Goal: Transaction & Acquisition: Subscribe to service/newsletter

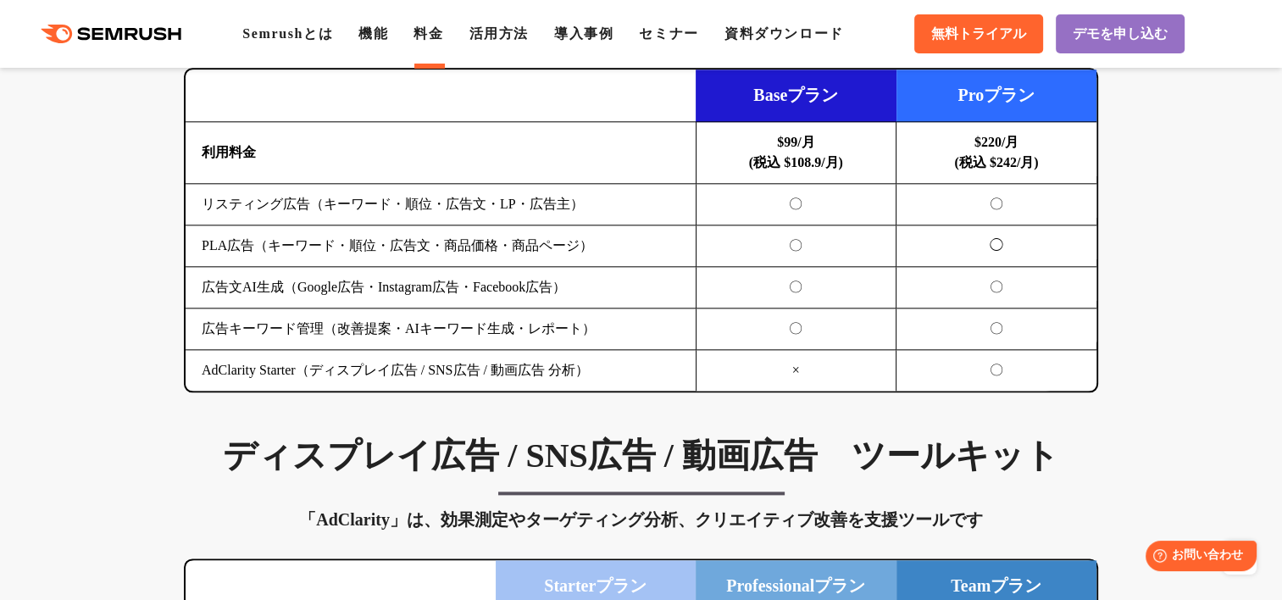
scroll to position [2005, 0]
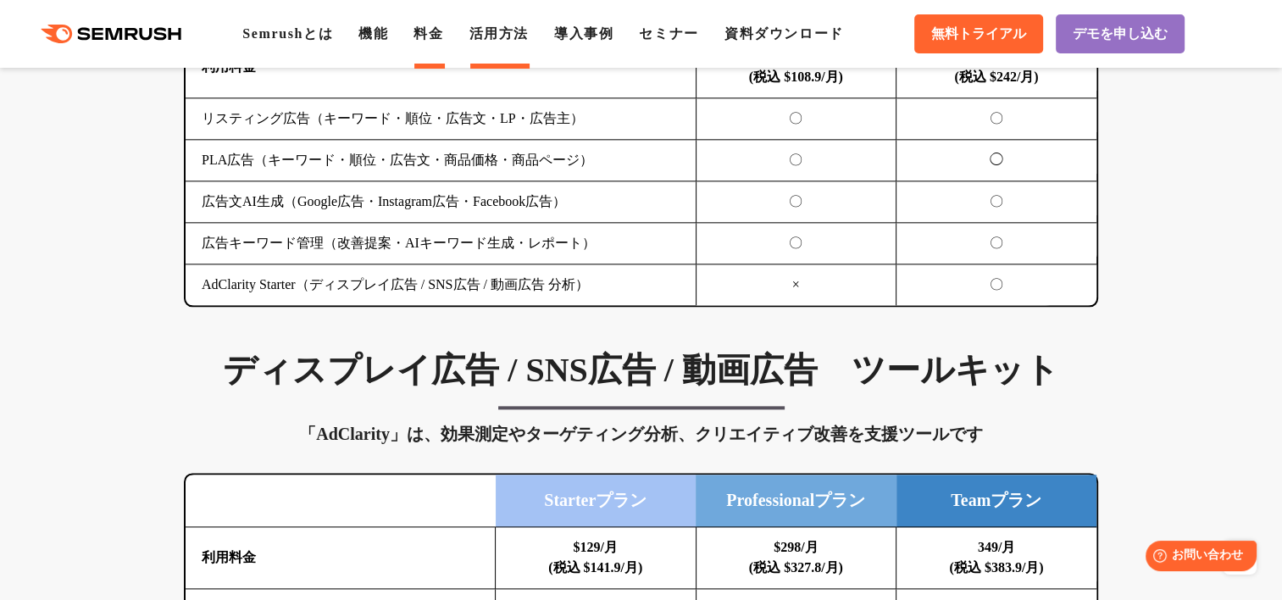
click at [517, 32] on link "活用方法" at bounding box center [498, 33] width 59 height 14
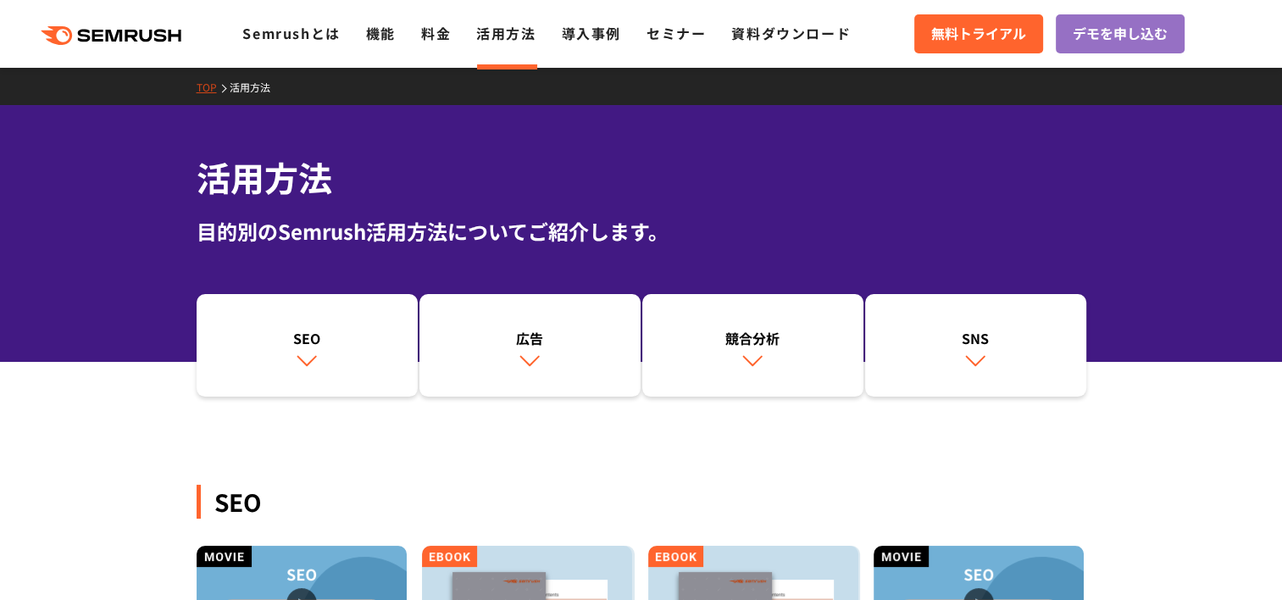
click at [603, 44] on li "導入事例" at bounding box center [591, 34] width 59 height 22
click at [608, 42] on link "導入事例" at bounding box center [591, 33] width 59 height 20
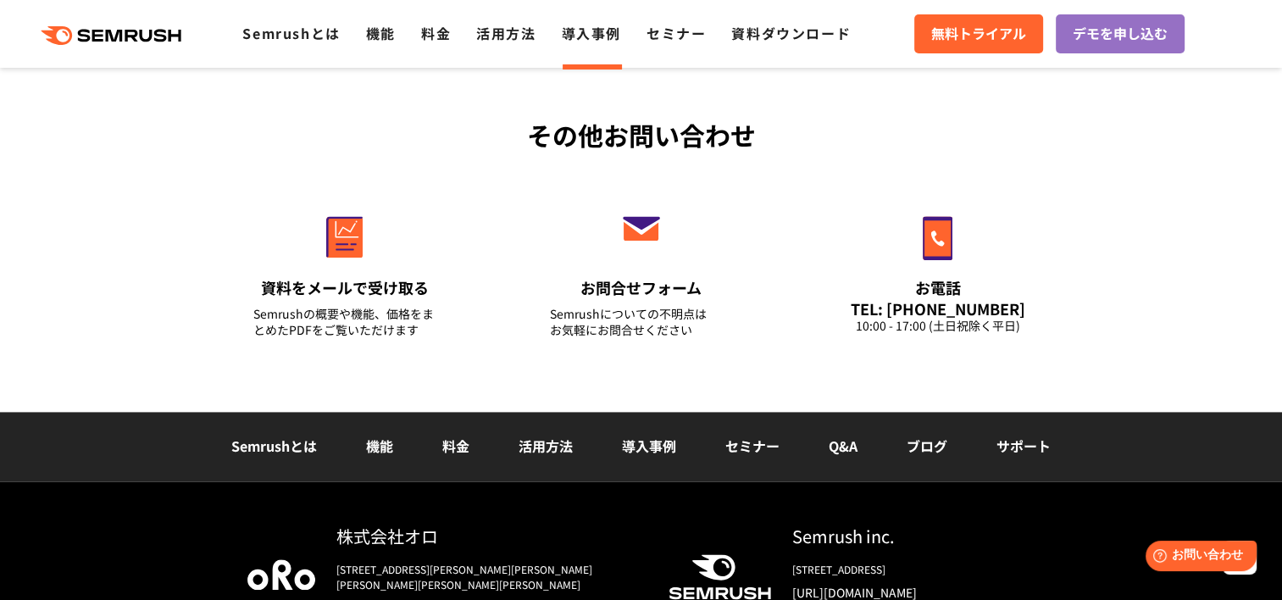
scroll to position [2325, 0]
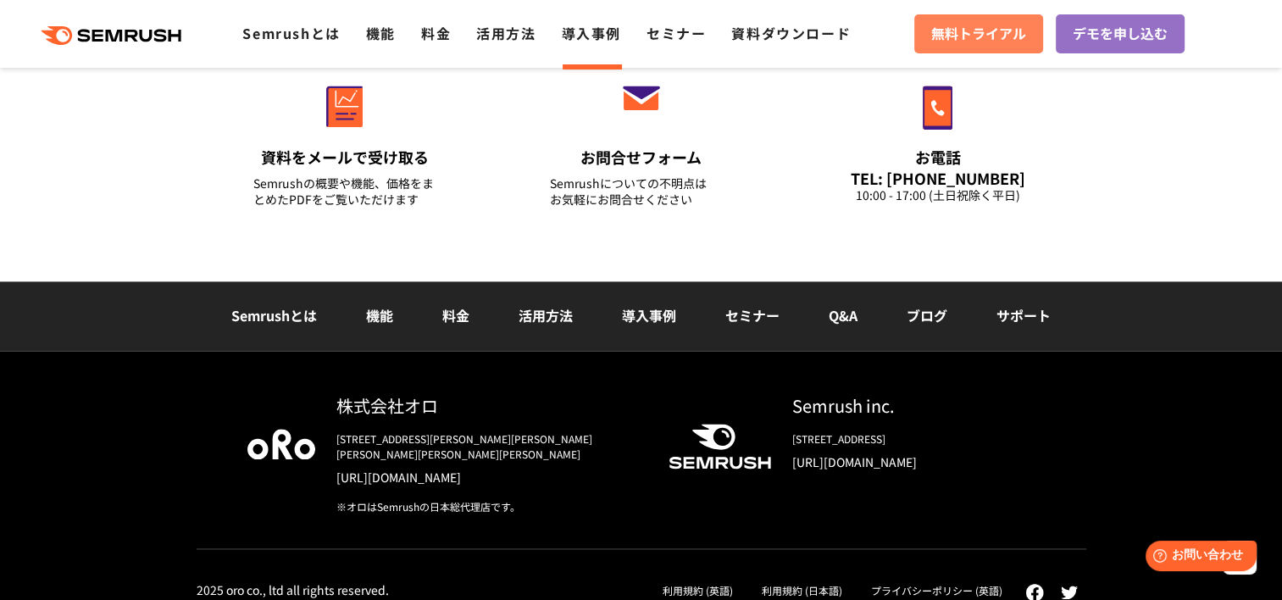
click at [1000, 41] on span "無料トライアル" at bounding box center [978, 34] width 95 height 22
click at [1134, 49] on link "デモを申し込む" at bounding box center [1120, 33] width 129 height 39
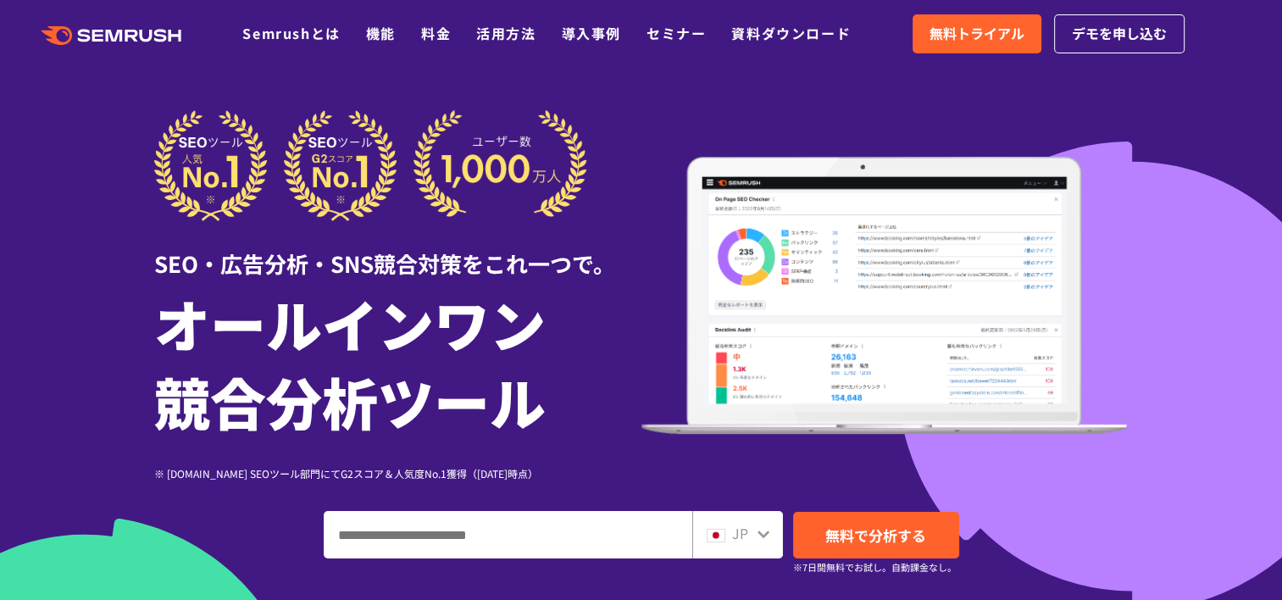
click at [597, 548] on input "ドメイン、キーワードまたはURLを入力してください" at bounding box center [508, 535] width 367 height 46
paste input "**********"
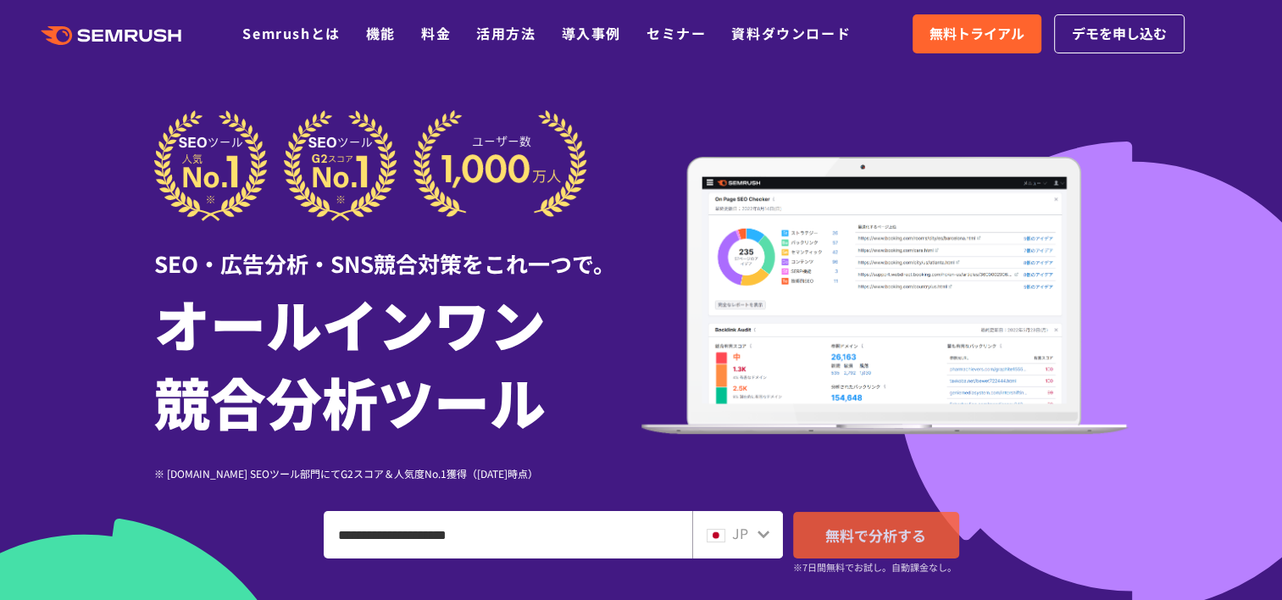
type input "**********"
click at [898, 542] on span "無料で分析する" at bounding box center [875, 534] width 101 height 21
